Goal: Task Accomplishment & Management: Manage account settings

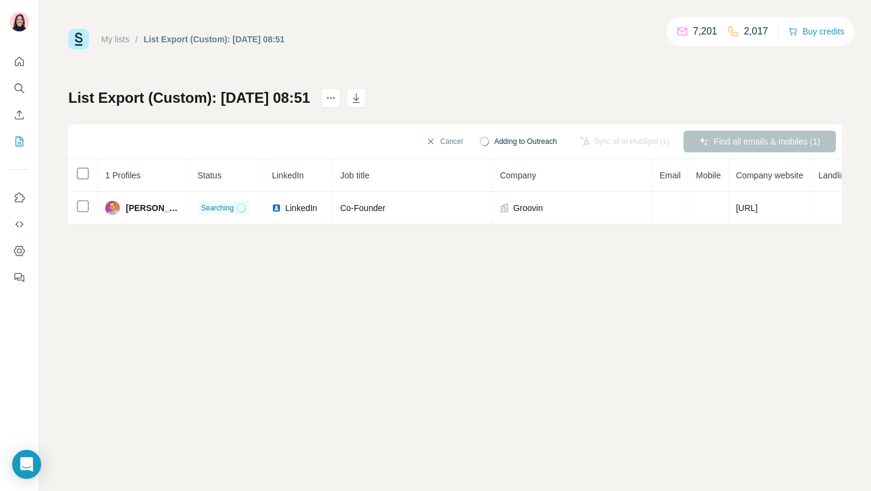
click at [484, 258] on div "My lists / List Export (Custom): [DATE] 08:51 7,201 2,017 Buy credits List Expo…" at bounding box center [455, 245] width 832 height 491
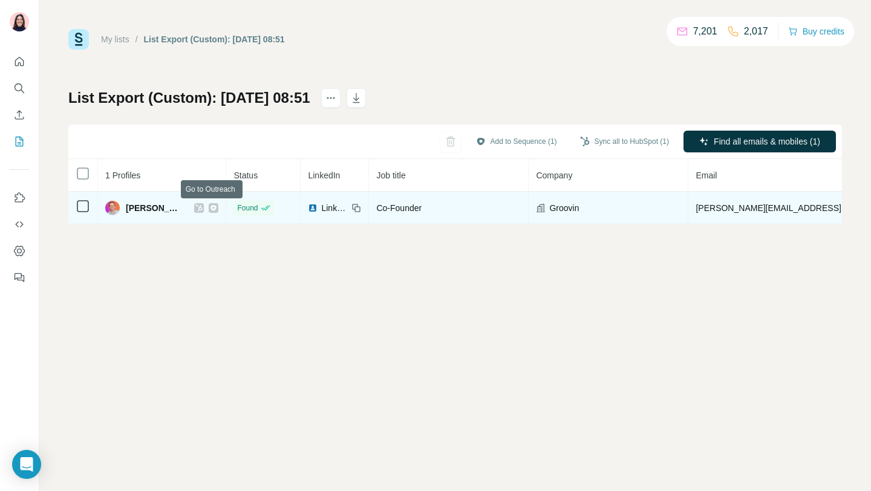
click at [214, 210] on icon at bounding box center [214, 207] width 6 height 5
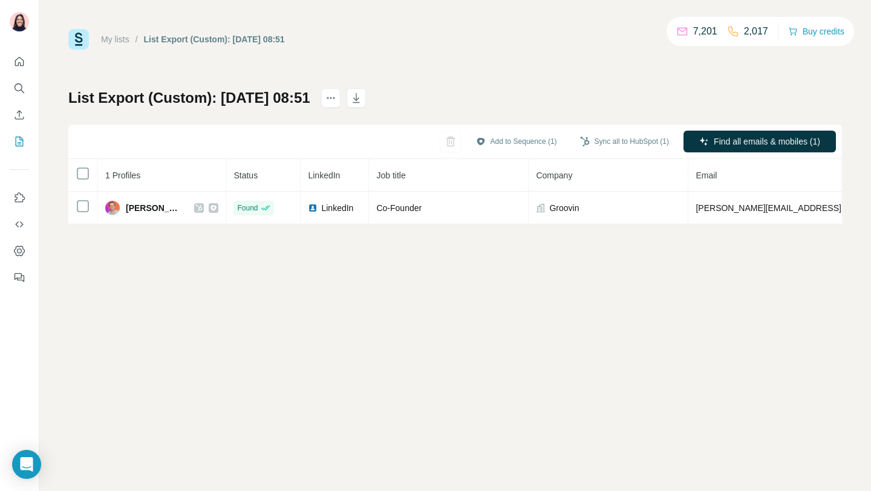
click at [225, 169] on th "1 Profiles" at bounding box center [162, 175] width 128 height 33
drag, startPoint x: 301, startPoint y: 176, endPoint x: 375, endPoint y: 176, distance: 74.4
click at [375, 176] on tr "1 Profiles Status LinkedIn Job title Company Email Mobile Company website Landl…" at bounding box center [620, 175] width 1105 height 33
click at [375, 176] on th "Job title" at bounding box center [449, 175] width 160 height 33
click at [224, 182] on th "1 Profiles" at bounding box center [162, 175] width 128 height 33
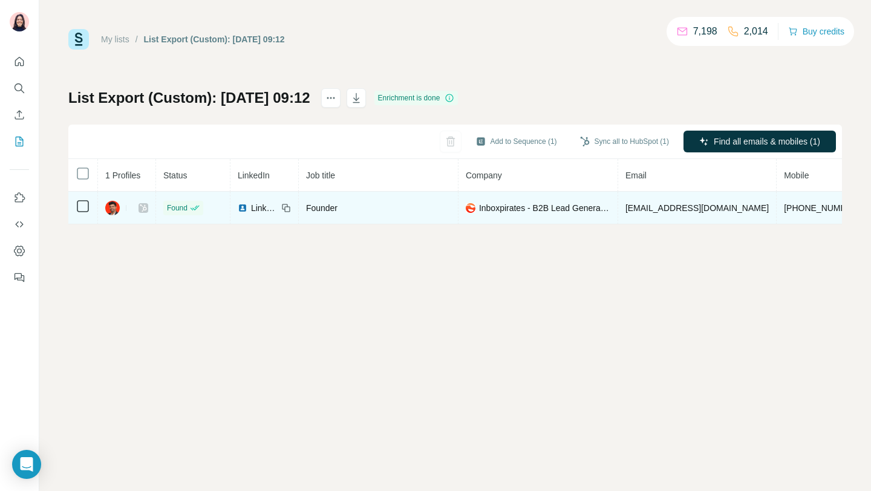
click at [145, 210] on icon at bounding box center [143, 208] width 7 height 10
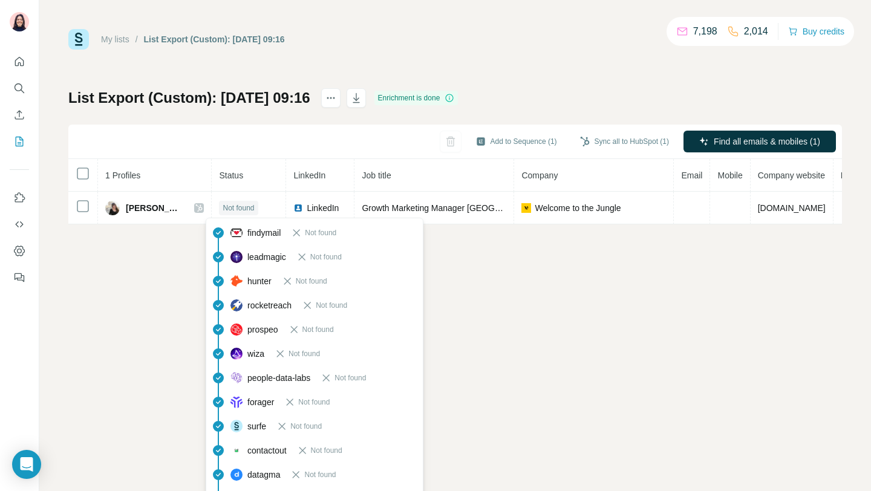
click at [565, 288] on div "My lists / List Export (Custom): [DATE] 09:16 7,198 2,014 Buy credits List Expo…" at bounding box center [455, 245] width 832 height 491
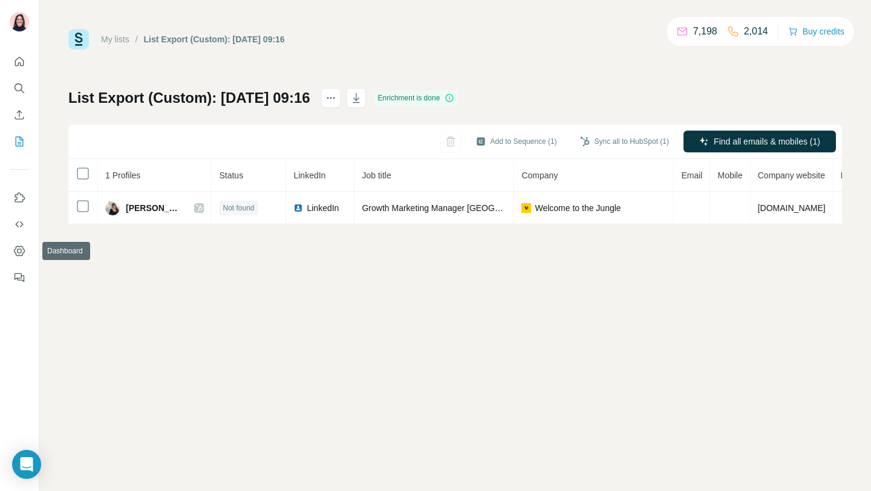
click at [19, 251] on icon "Dashboard" at bounding box center [19, 251] width 12 height 12
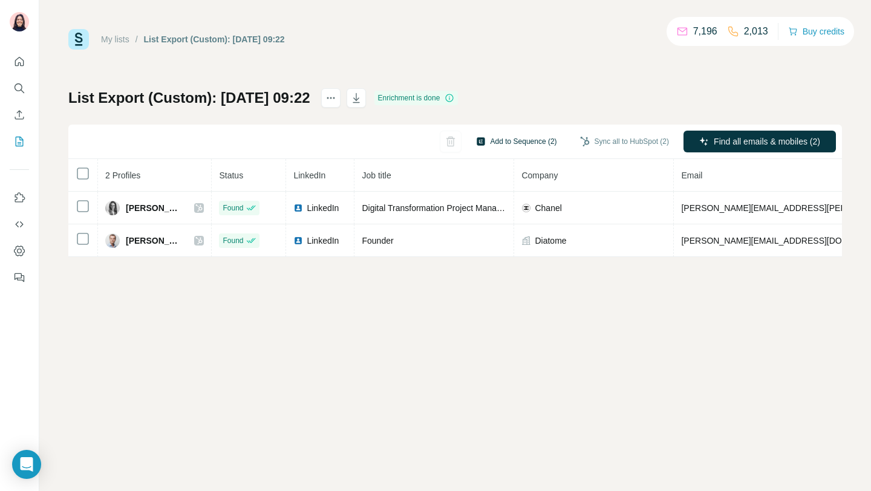
click at [477, 139] on icon "button" at bounding box center [481, 141] width 8 height 8
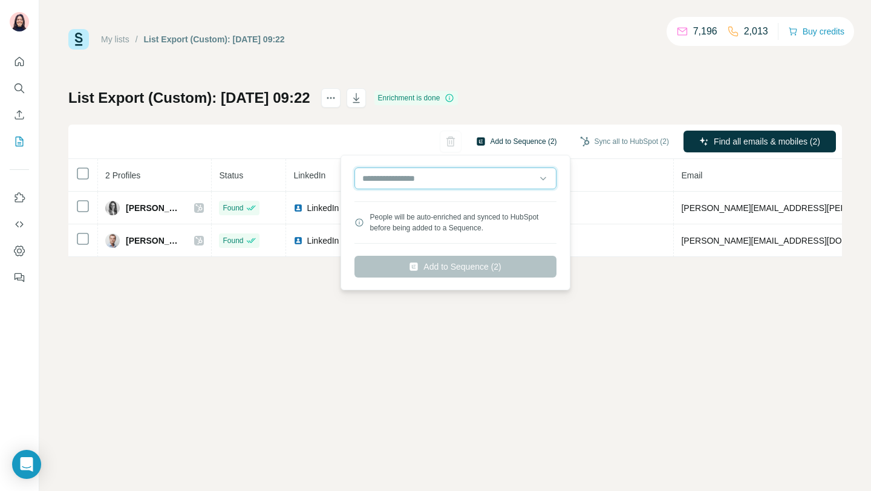
click at [460, 180] on input "text" at bounding box center [456, 179] width 202 height 22
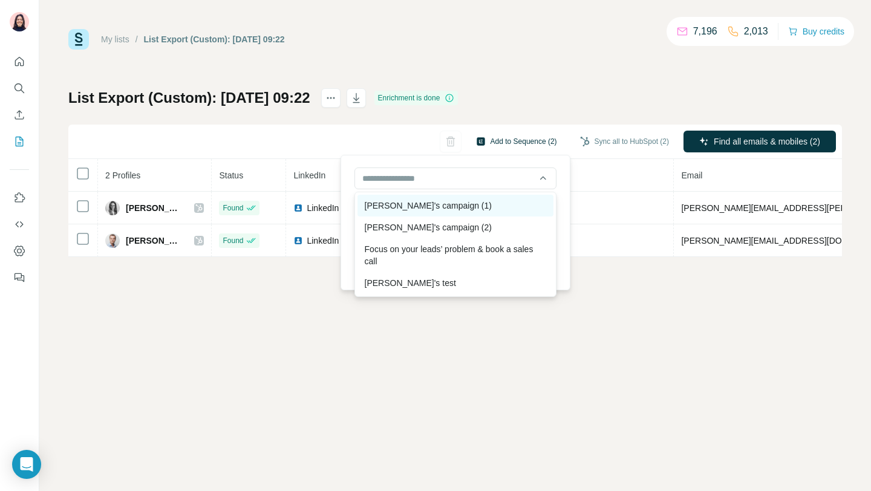
click at [441, 215] on div "David's campaign (1)" at bounding box center [456, 206] width 196 height 22
type input "**********"
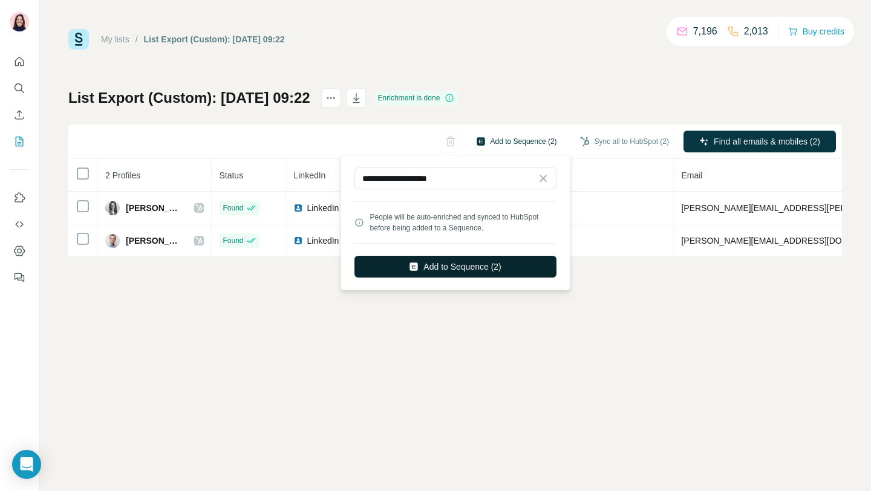
click at [443, 269] on button "Add to Sequence (2)" at bounding box center [456, 267] width 202 height 22
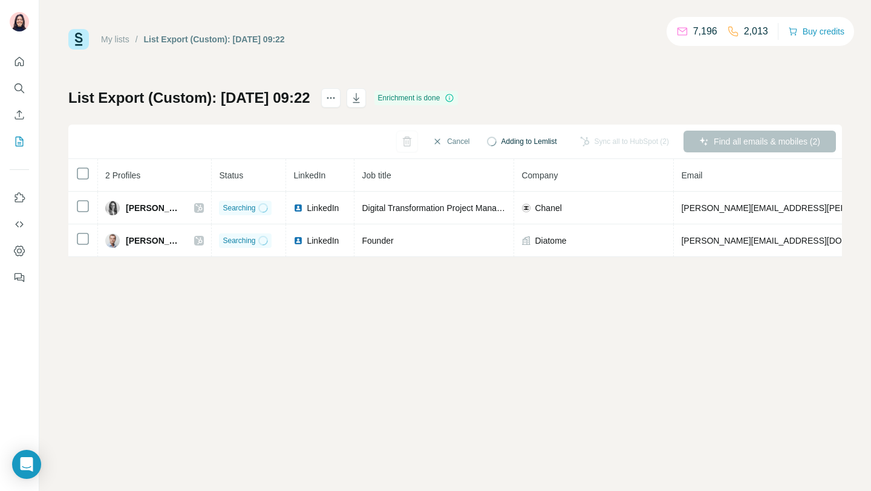
click at [443, 269] on div "My lists / List Export (Custom): 24/09/2025 09:22 7,196 2,013 Buy credits List …" at bounding box center [455, 245] width 832 height 491
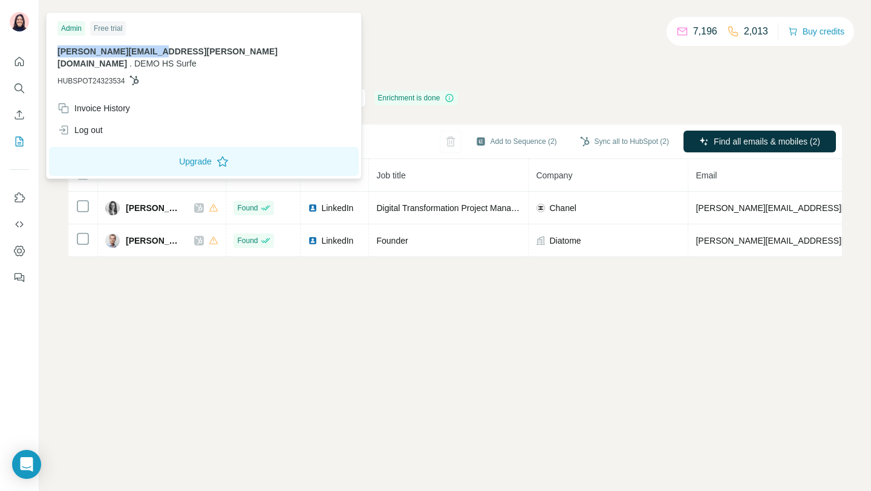
drag, startPoint x: 59, startPoint y: 52, endPoint x: 150, endPoint y: 51, distance: 91.4
click at [150, 51] on span "[PERSON_NAME][EMAIL_ADDRESS][PERSON_NAME][DOMAIN_NAME]" at bounding box center [167, 58] width 220 height 22
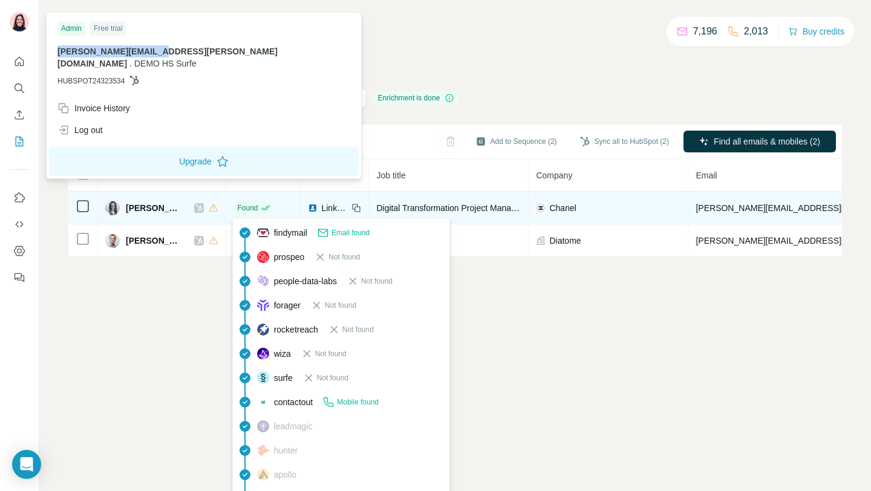
copy span "[PERSON_NAME][EMAIL_ADDRESS][PERSON_NAME][DOMAIN_NAME]"
